Goal: Task Accomplishment & Management: Manage account settings

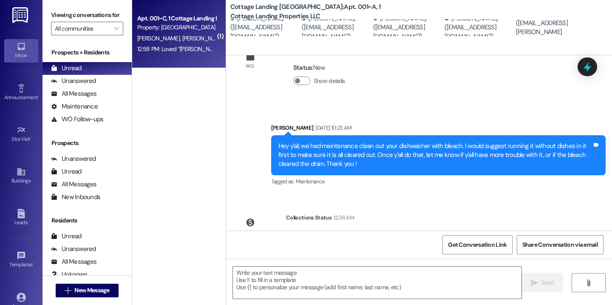
scroll to position [786, 0]
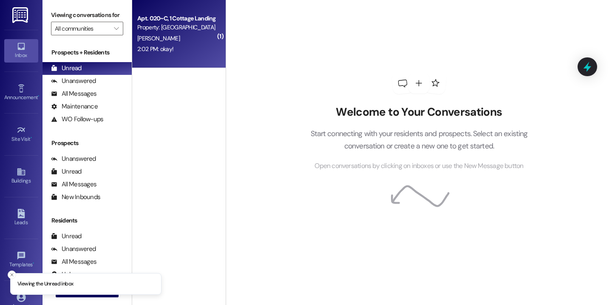
click at [218, 16] on div "Apt. 020~C, 1 Cottage Landing Properties LLC Property: [GEOGRAPHIC_DATA] [GEOGR…" at bounding box center [179, 34] width 94 height 68
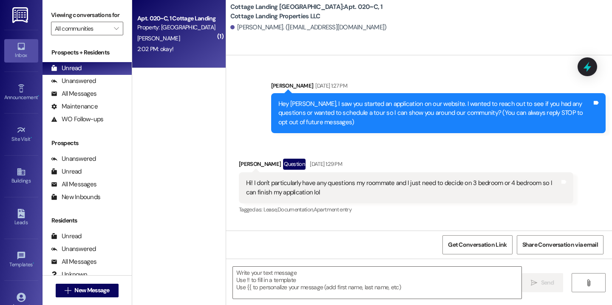
scroll to position [28326, 0]
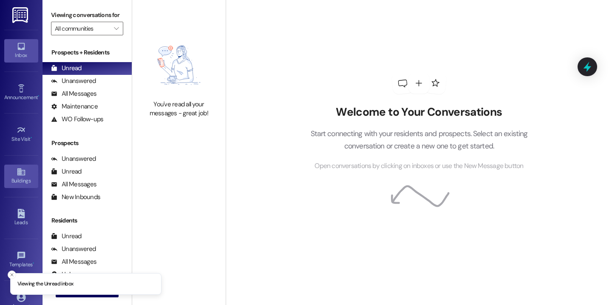
scroll to position [59, 0]
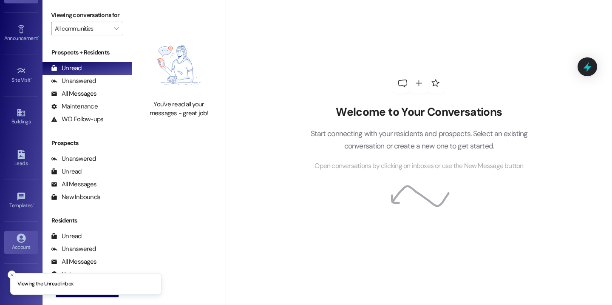
click at [14, 244] on div "Account" at bounding box center [21, 247] width 43 height 9
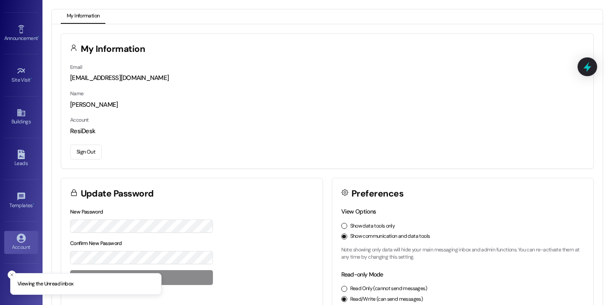
click at [78, 155] on button "Sign Out" at bounding box center [85, 152] width 31 height 15
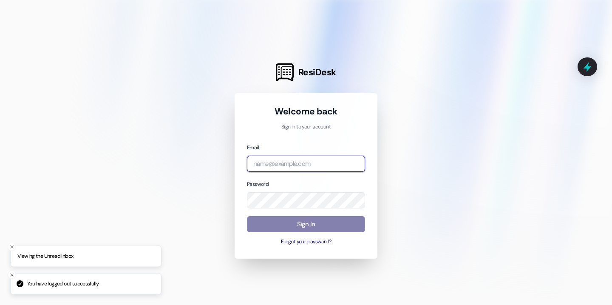
type input "[EMAIL_ADDRESS][DOMAIN_NAME]"
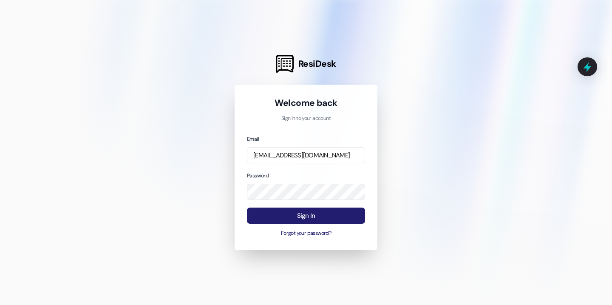
click at [279, 216] on button "Sign In" at bounding box center [306, 215] width 118 height 17
